Goal: Task Accomplishment & Management: Complete application form

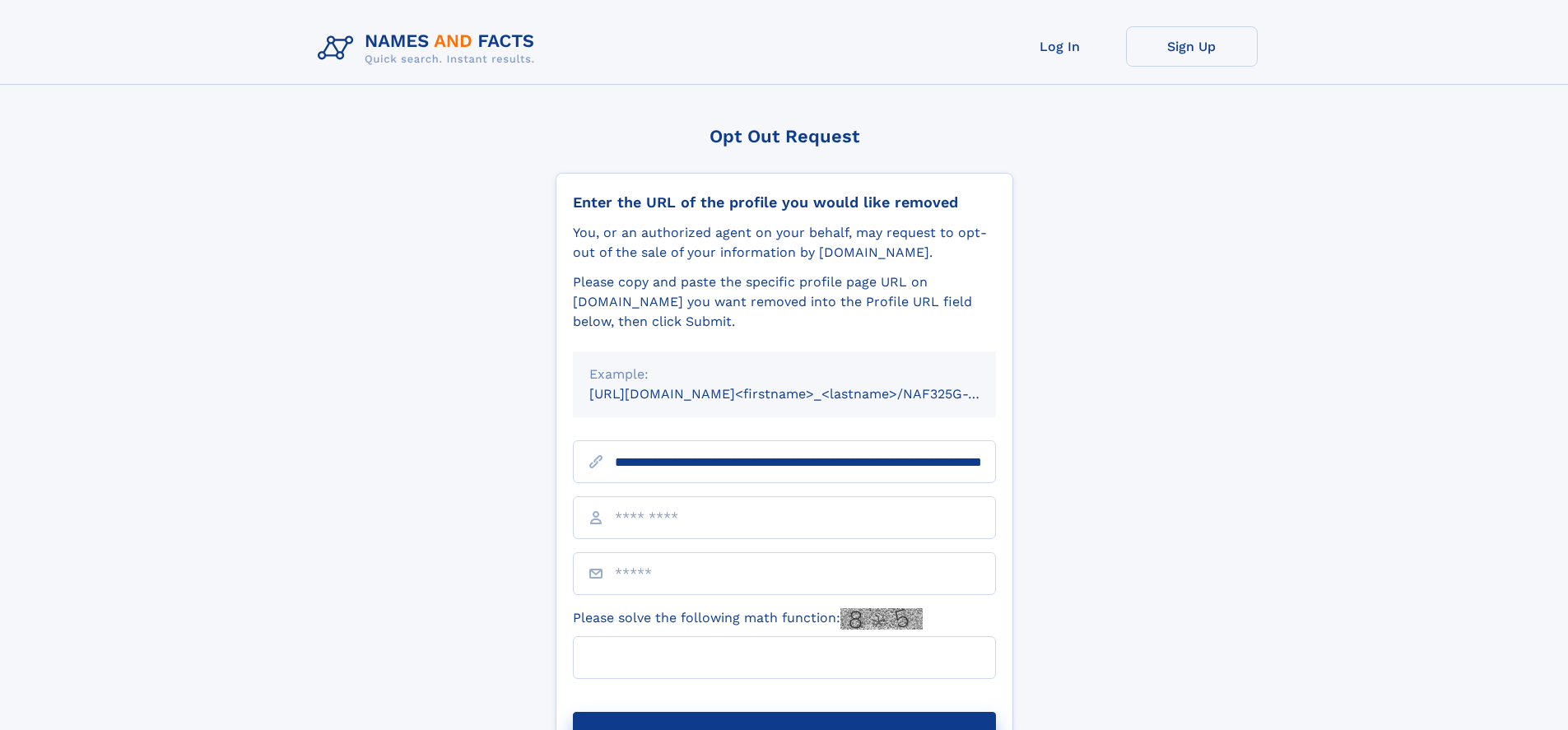
scroll to position [0, 170]
type input "**********"
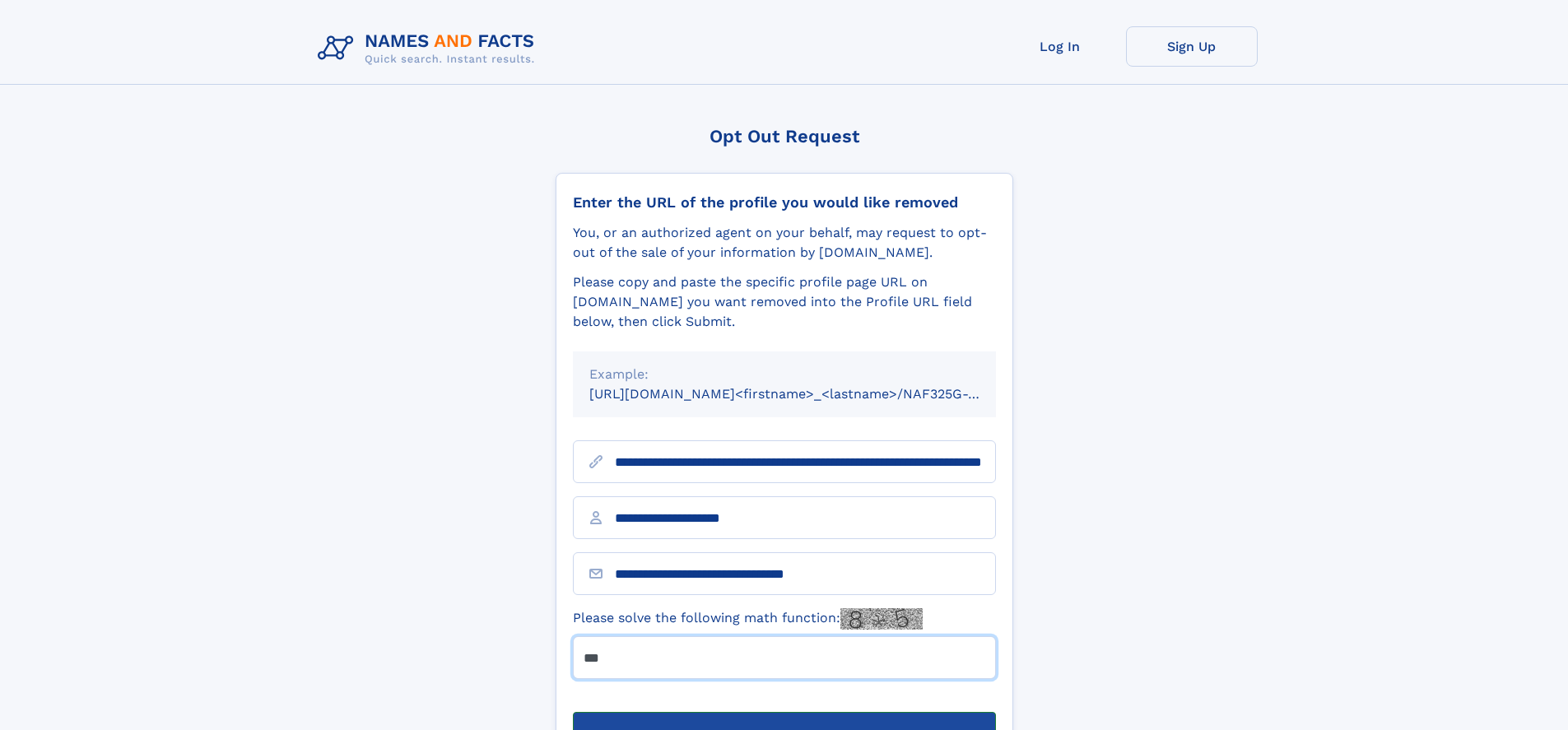
type input "***"
click at [784, 712] on button "Submit Opt Out Request" at bounding box center [784, 737] width 423 height 52
